Goal: Task Accomplishment & Management: Manage account settings

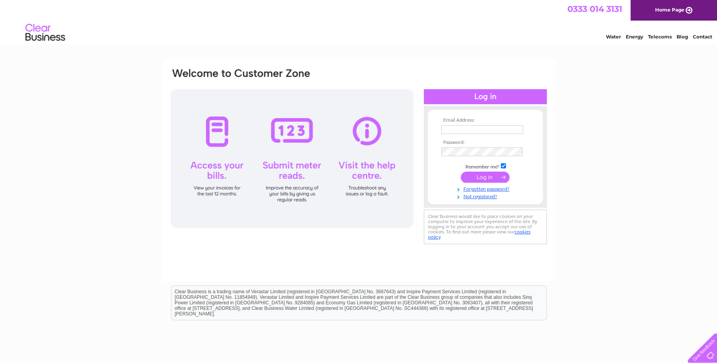
click at [501, 132] on input "text" at bounding box center [482, 129] width 82 height 9
type input "[PERSON_NAME][EMAIL_ADDRESS][DOMAIN_NAME]"
click at [482, 178] on input "submit" at bounding box center [485, 178] width 49 height 11
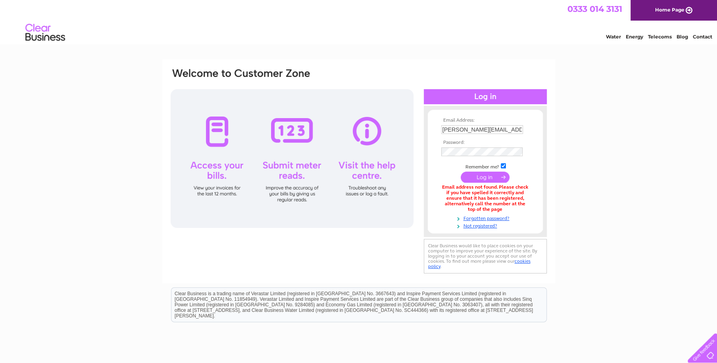
click at [442, 131] on input "darren@dcrmachines.co.uk" at bounding box center [482, 129] width 82 height 9
type input "k"
click at [442, 131] on input "crossgatespress.co.uk" at bounding box center [482, 130] width 83 height 10
click at [452, 130] on input "saleas @crossgatespress.co.uk" at bounding box center [482, 130] width 83 height 10
type input "[EMAIL_ADDRESS][DOMAIN_NAME]"
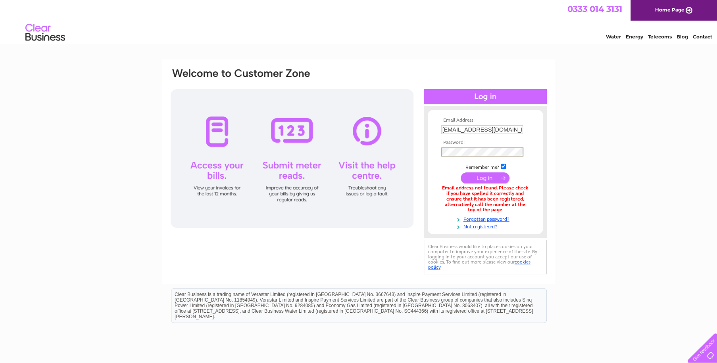
click at [490, 175] on input "submit" at bounding box center [485, 178] width 49 height 11
